Goal: Task Accomplishment & Management: Complete application form

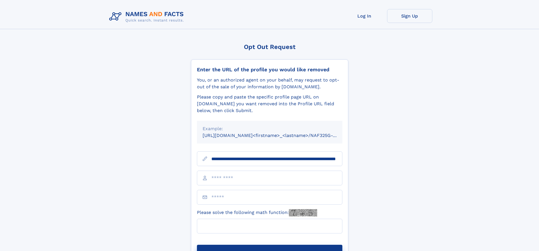
scroll to position [0, 57]
type input "**********"
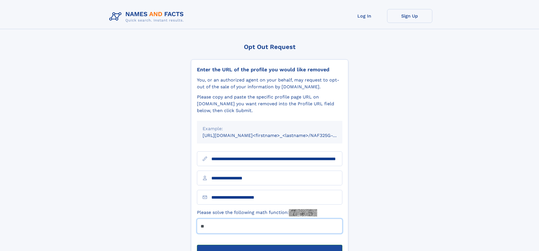
type input "**"
click at [269, 245] on button "Submit Opt Out Request" at bounding box center [269, 254] width 145 height 18
